Goal: Task Accomplishment & Management: Complete application form

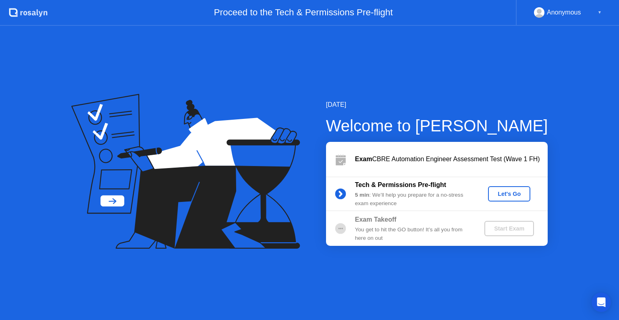
click at [508, 193] on div "Let's Go" at bounding box center [510, 194] width 36 height 6
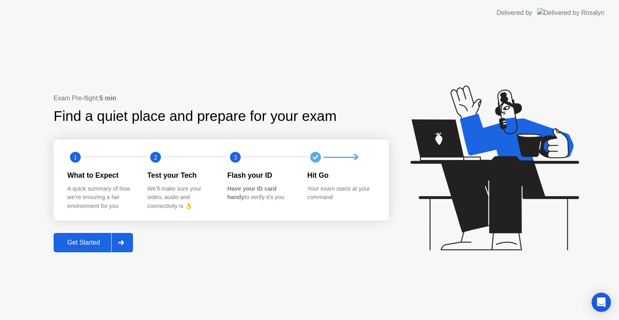
click at [122, 243] on icon at bounding box center [121, 242] width 6 height 5
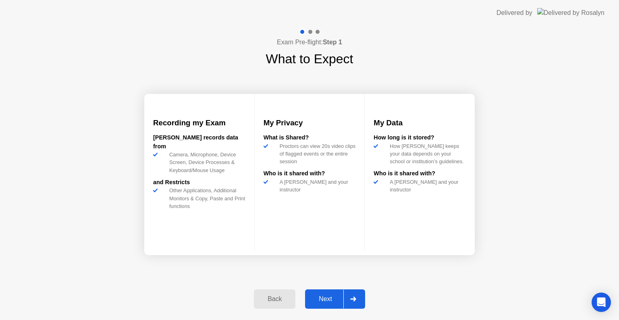
click at [356, 299] on icon at bounding box center [353, 299] width 6 height 5
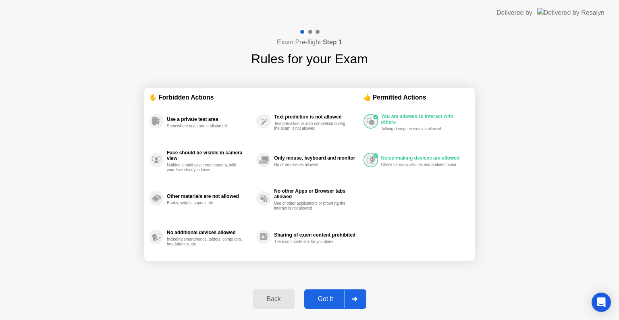
click at [356, 299] on icon at bounding box center [355, 299] width 6 height 5
select select "**********"
select select "*******"
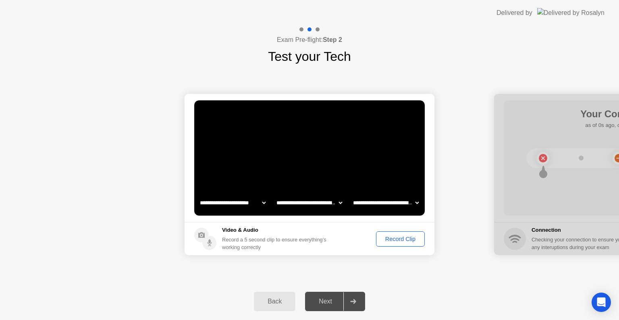
click at [392, 237] on div "Record Clip" at bounding box center [400, 239] width 43 height 6
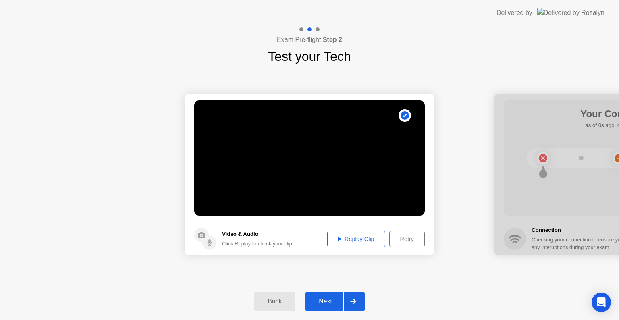
click at [355, 301] on icon at bounding box center [353, 301] width 6 height 5
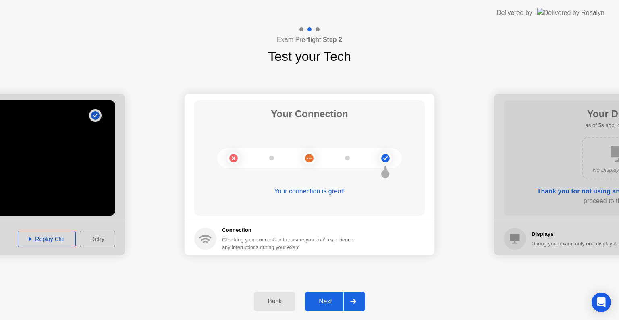
click at [355, 301] on icon at bounding box center [353, 301] width 6 height 5
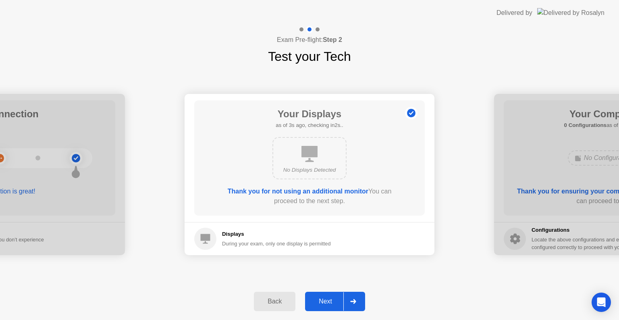
click at [355, 301] on icon at bounding box center [353, 301] width 6 height 5
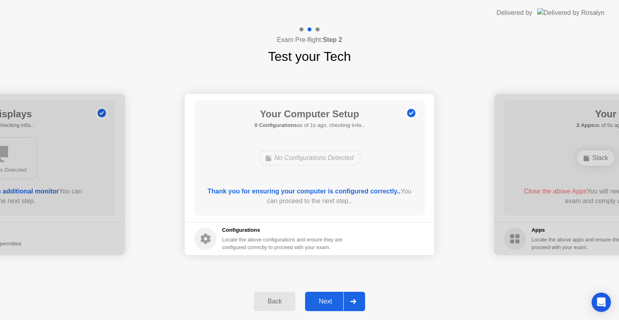
click at [355, 301] on icon at bounding box center [353, 301] width 6 height 5
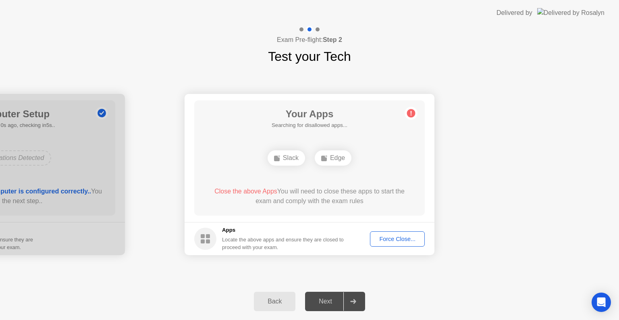
click at [385, 237] on div "Force Close..." at bounding box center [397, 239] width 49 height 6
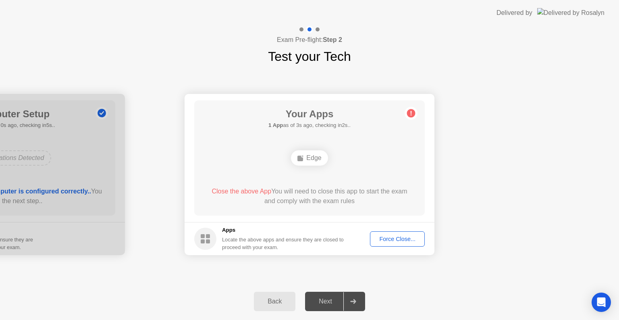
click at [381, 240] on div "Force Close..." at bounding box center [397, 239] width 49 height 6
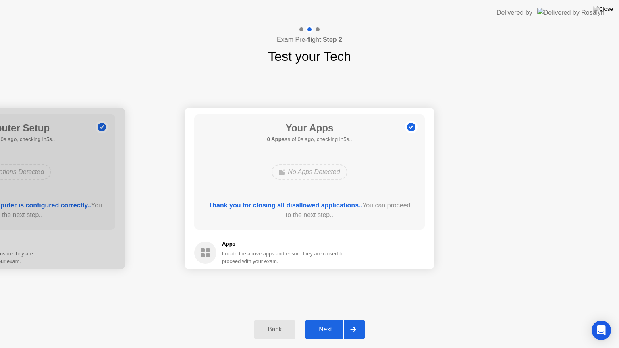
click at [356, 320] on div at bounding box center [353, 330] width 19 height 19
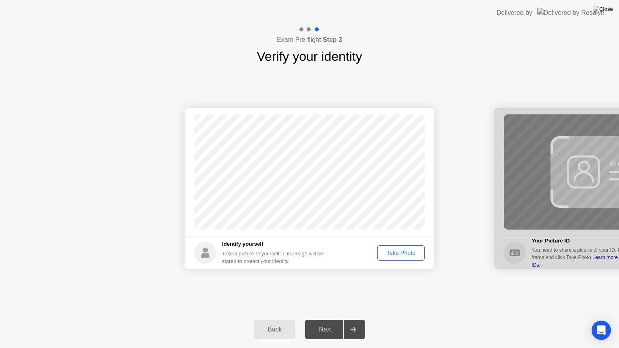
click at [398, 259] on button "Take Photo" at bounding box center [401, 253] width 48 height 15
click at [352, 320] on div at bounding box center [353, 330] width 19 height 19
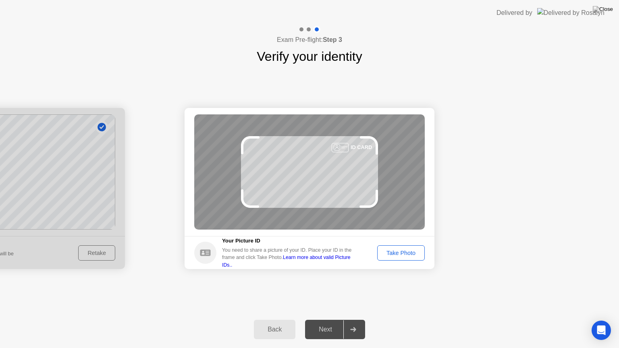
click at [334, 263] on link "Learn more about valid Picture IDs.." at bounding box center [286, 261] width 129 height 13
click at [408, 253] on div "Take Photo" at bounding box center [401, 253] width 42 height 6
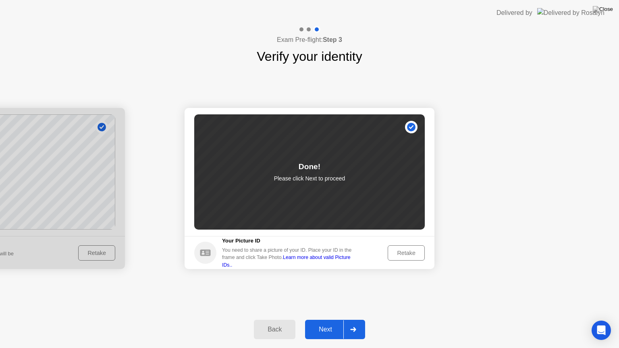
click at [356, 320] on icon at bounding box center [353, 329] width 6 height 5
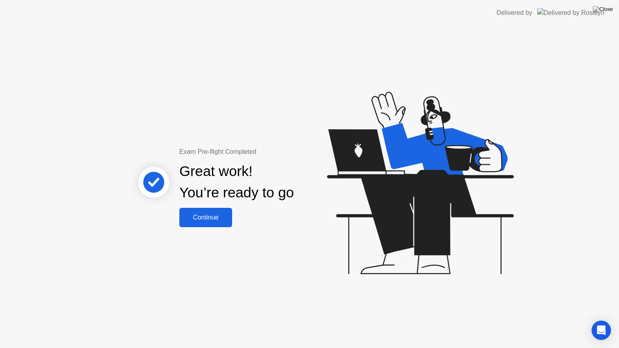
click at [219, 218] on div "Continue" at bounding box center [206, 217] width 48 height 7
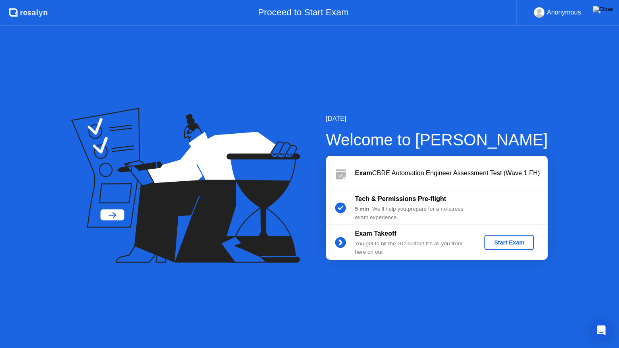
click at [408, 203] on div "Tech & Permissions Pre-flight" at bounding box center [413, 199] width 116 height 10
click at [503, 240] on div "Start Exam" at bounding box center [509, 243] width 43 height 6
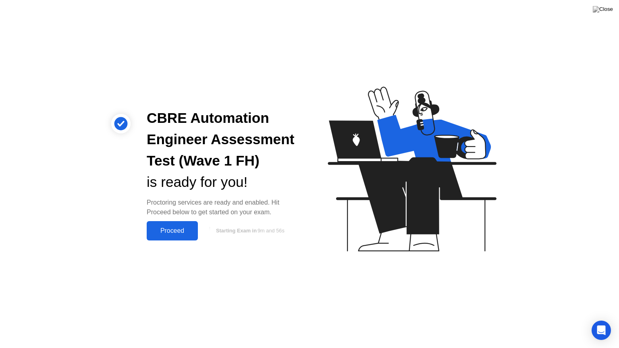
click at [177, 234] on div "Proceed" at bounding box center [172, 230] width 46 height 7
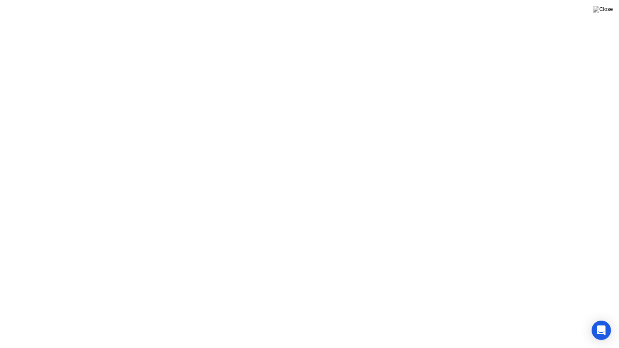
click div "Got it!"
